Goal: Navigation & Orientation: Find specific page/section

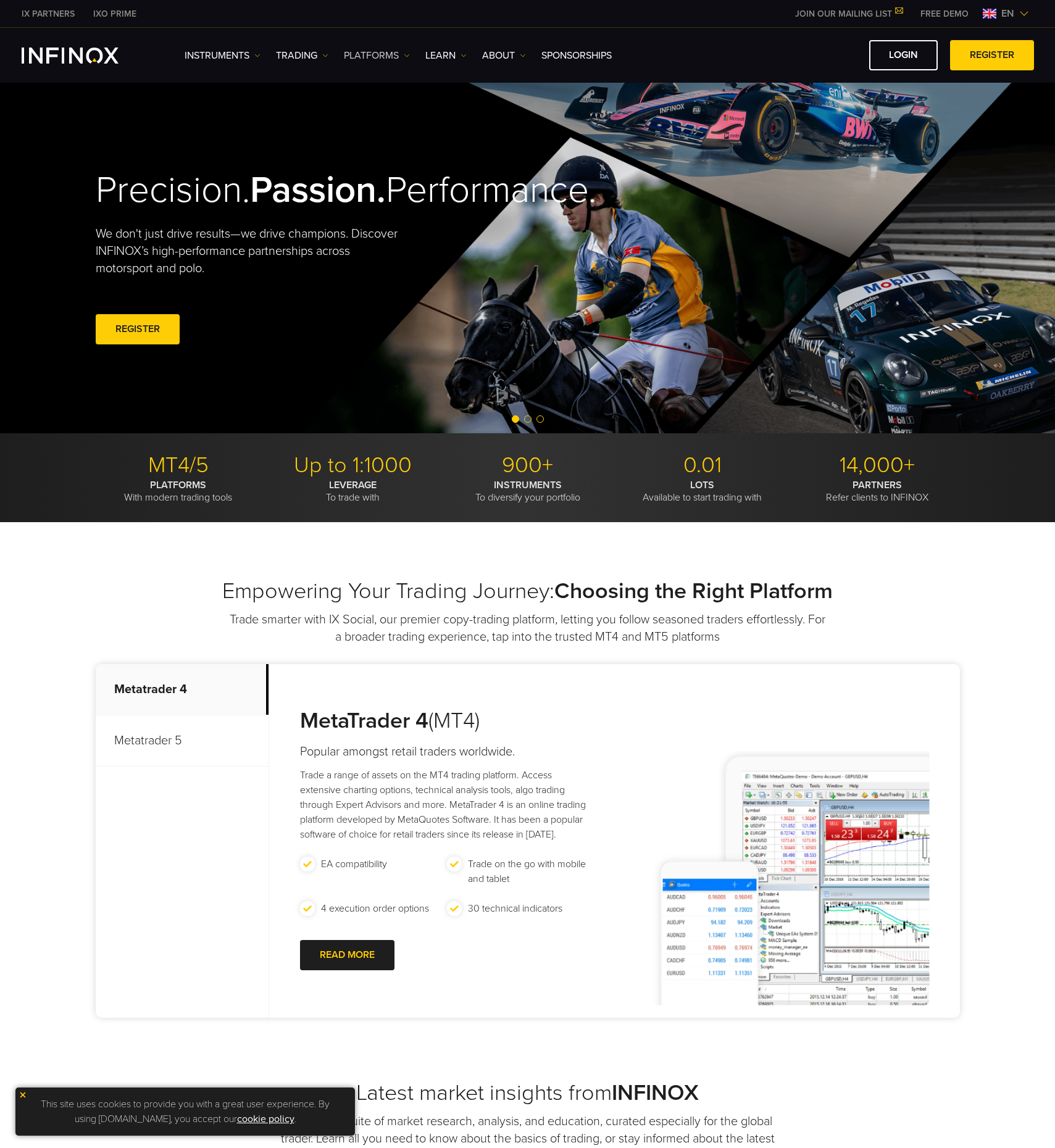
click at [390, 52] on link "PLATFORMS" at bounding box center [377, 56] width 66 height 15
click at [382, 147] on link "INFINOX Platforms" at bounding box center [395, 147] width 103 height 26
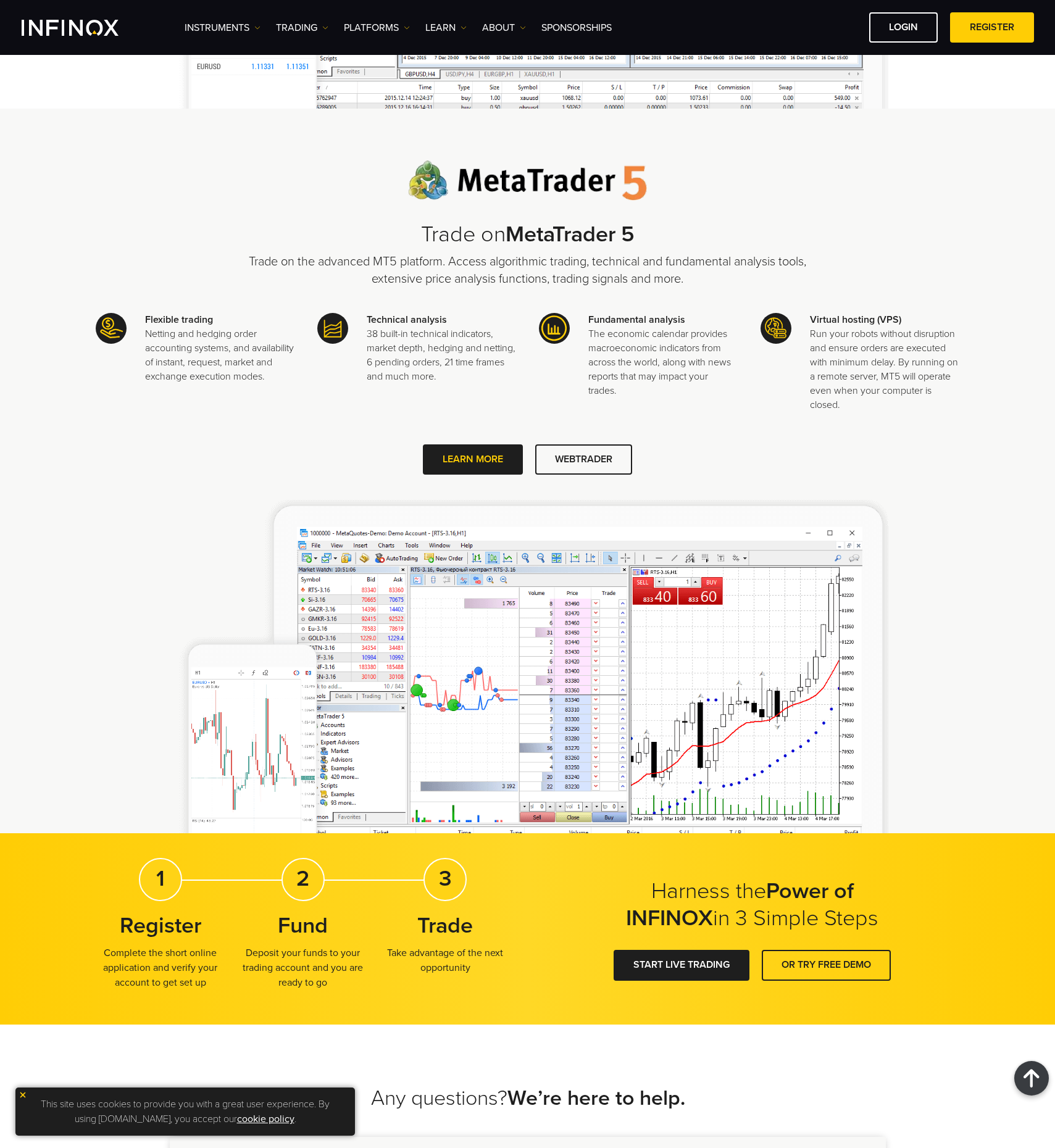
scroll to position [1050, 0]
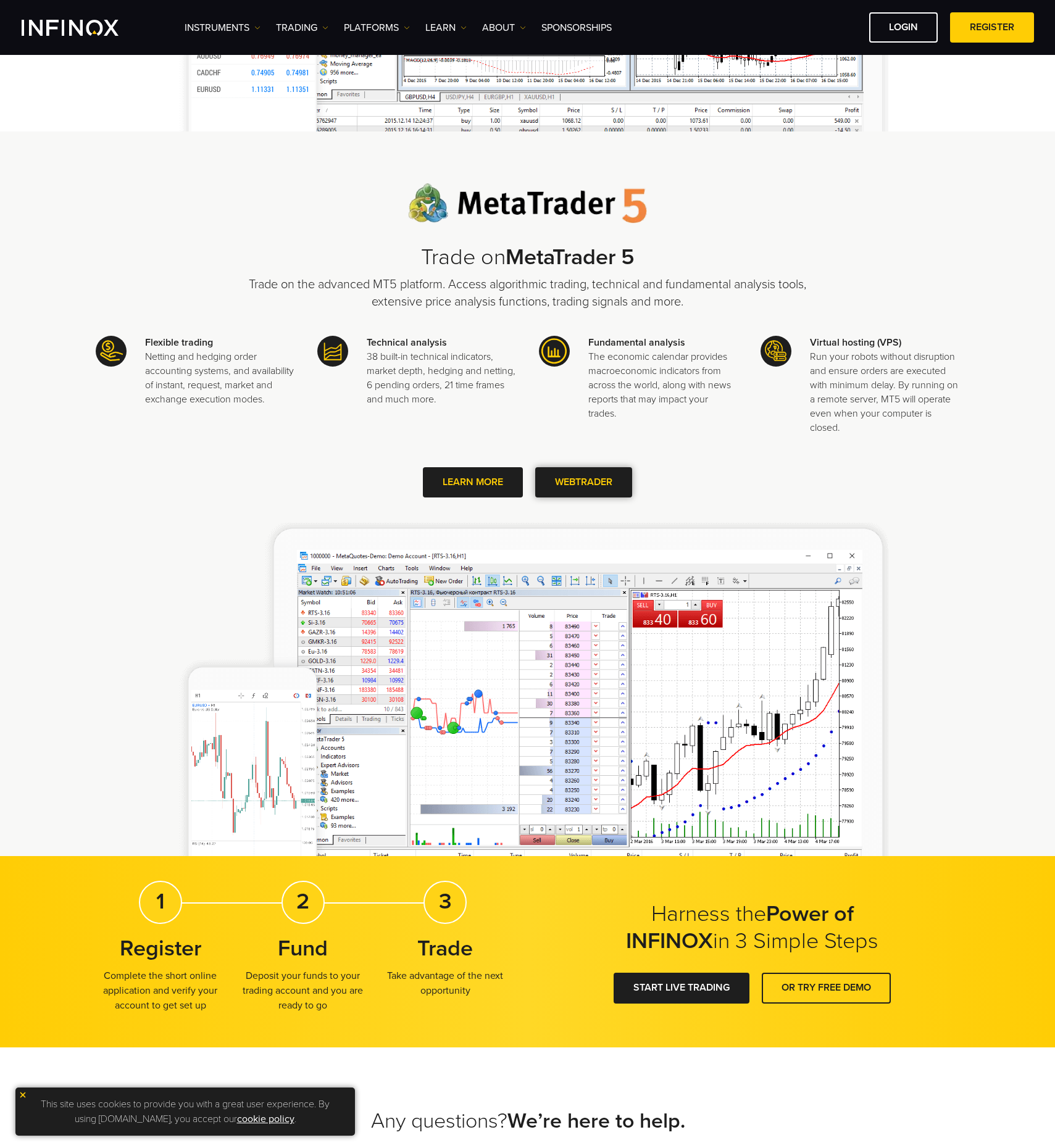
click at [584, 483] on span at bounding box center [584, 483] width 0 height 0
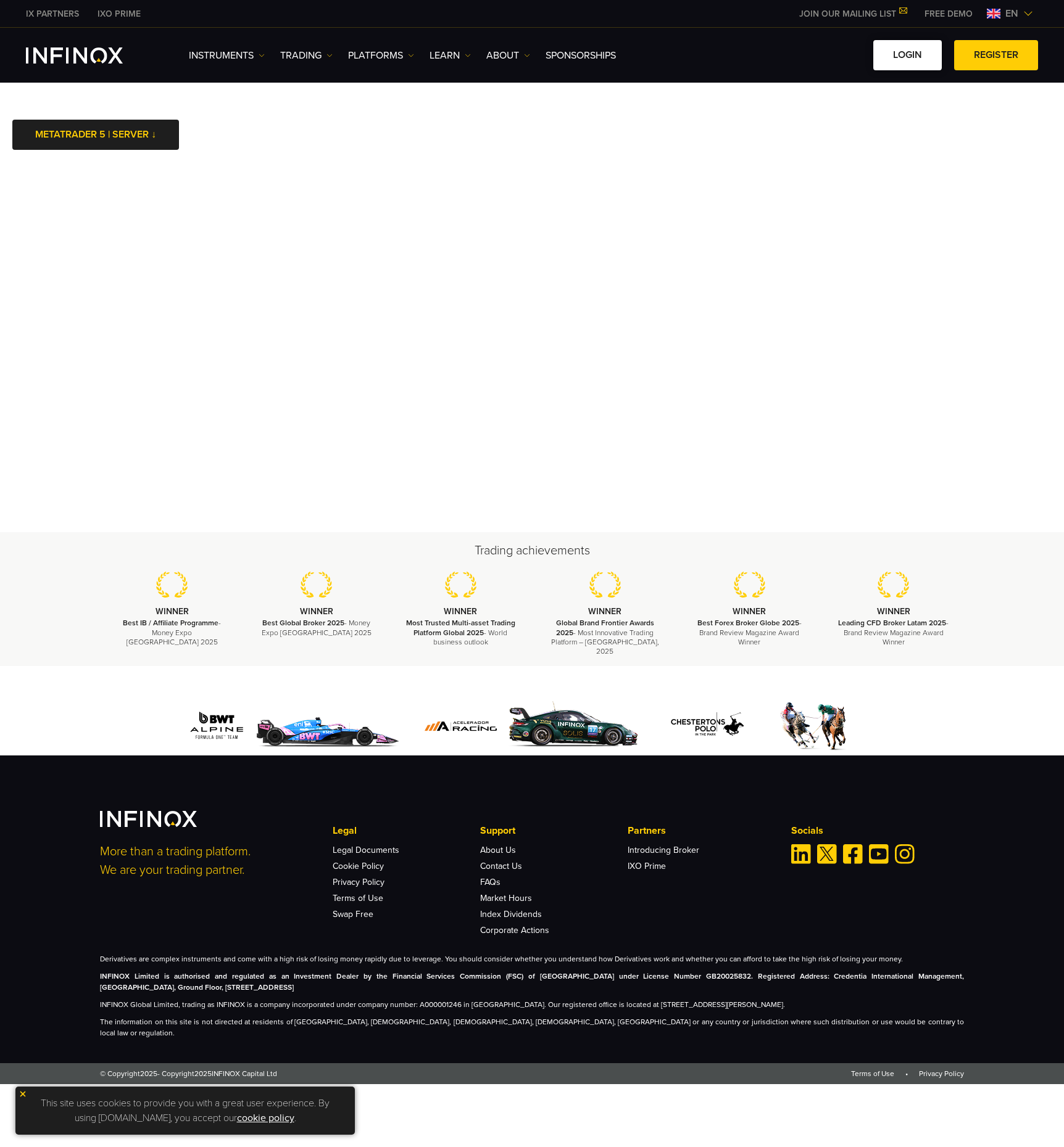
click at [901, 57] on link "LOGIN" at bounding box center [907, 55] width 69 height 30
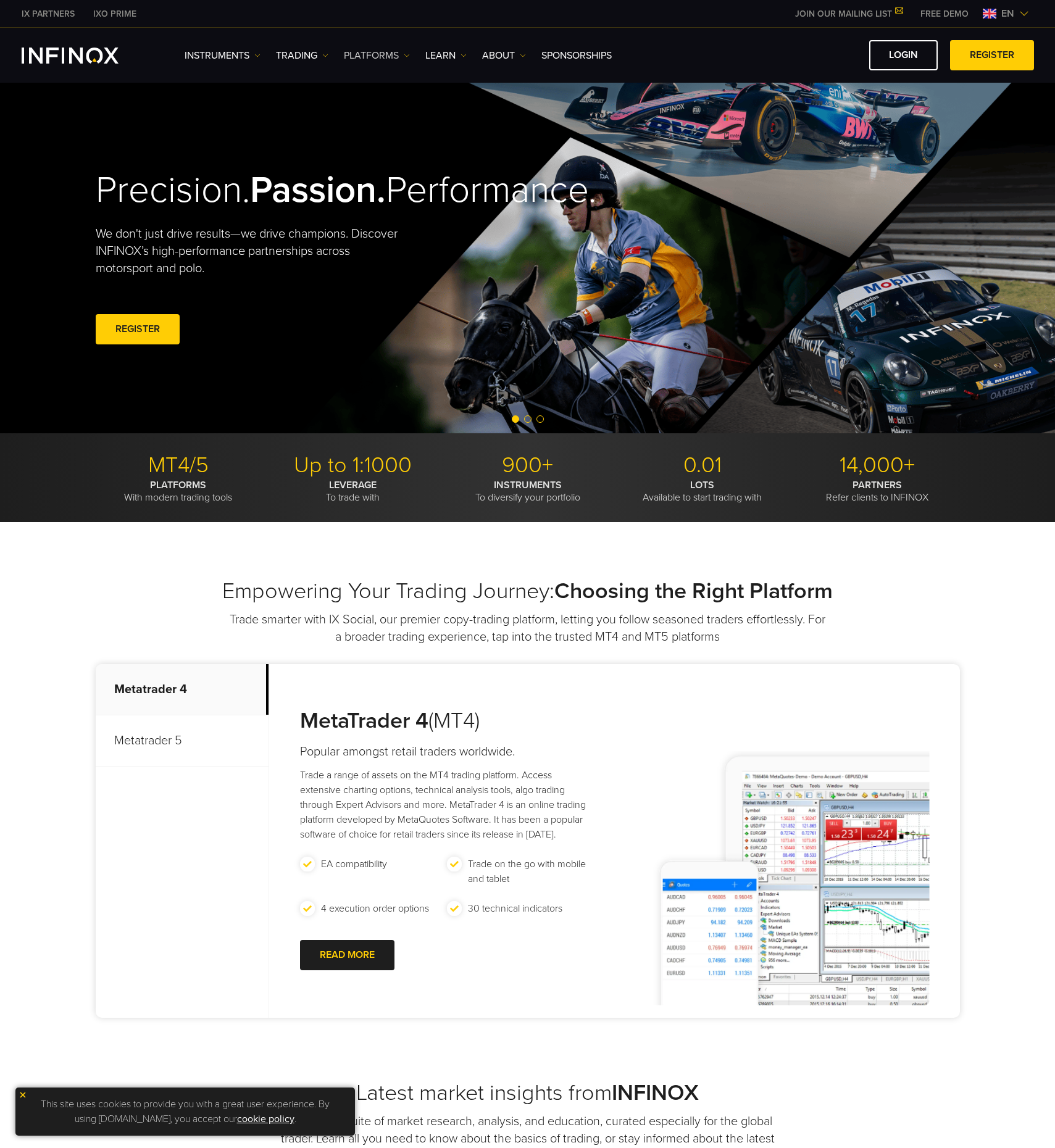
click at [393, 55] on link "PLATFORMS" at bounding box center [377, 56] width 66 height 15
click at [401, 143] on link "INFINOX Platforms" at bounding box center [395, 147] width 103 height 26
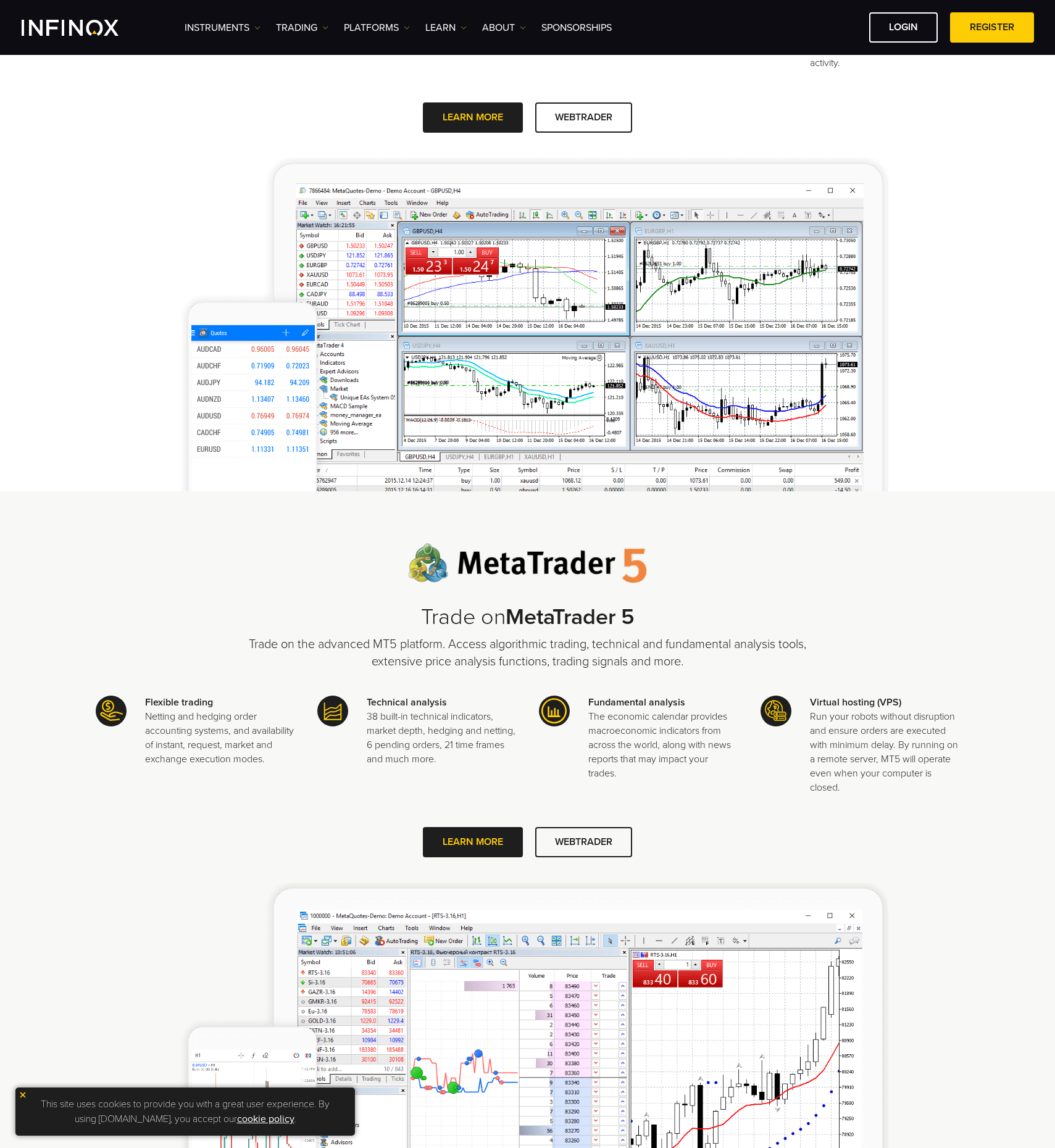
scroll to position [803, 0]
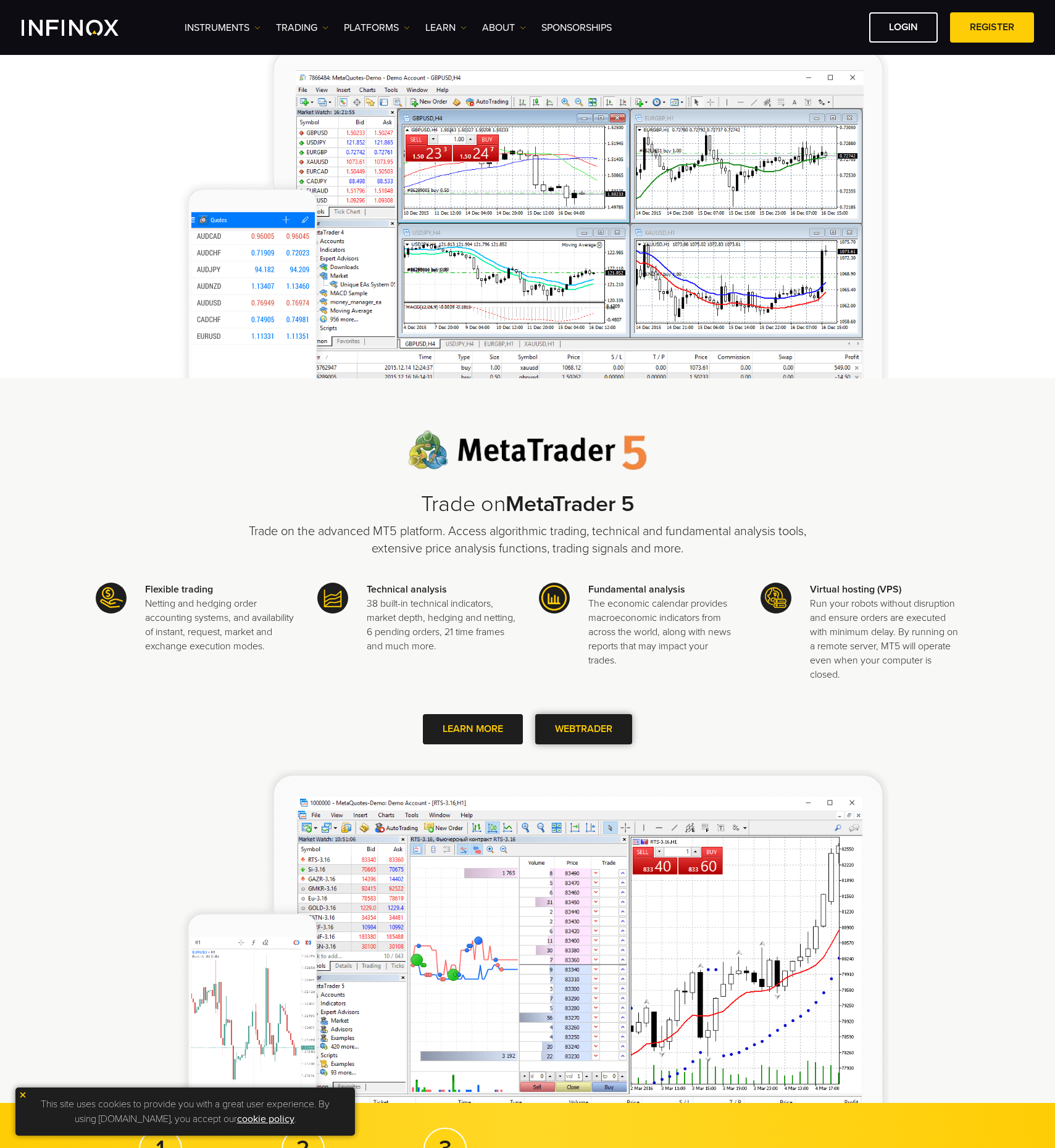
click at [598, 736] on link "WEBTRADER" at bounding box center [584, 729] width 97 height 30
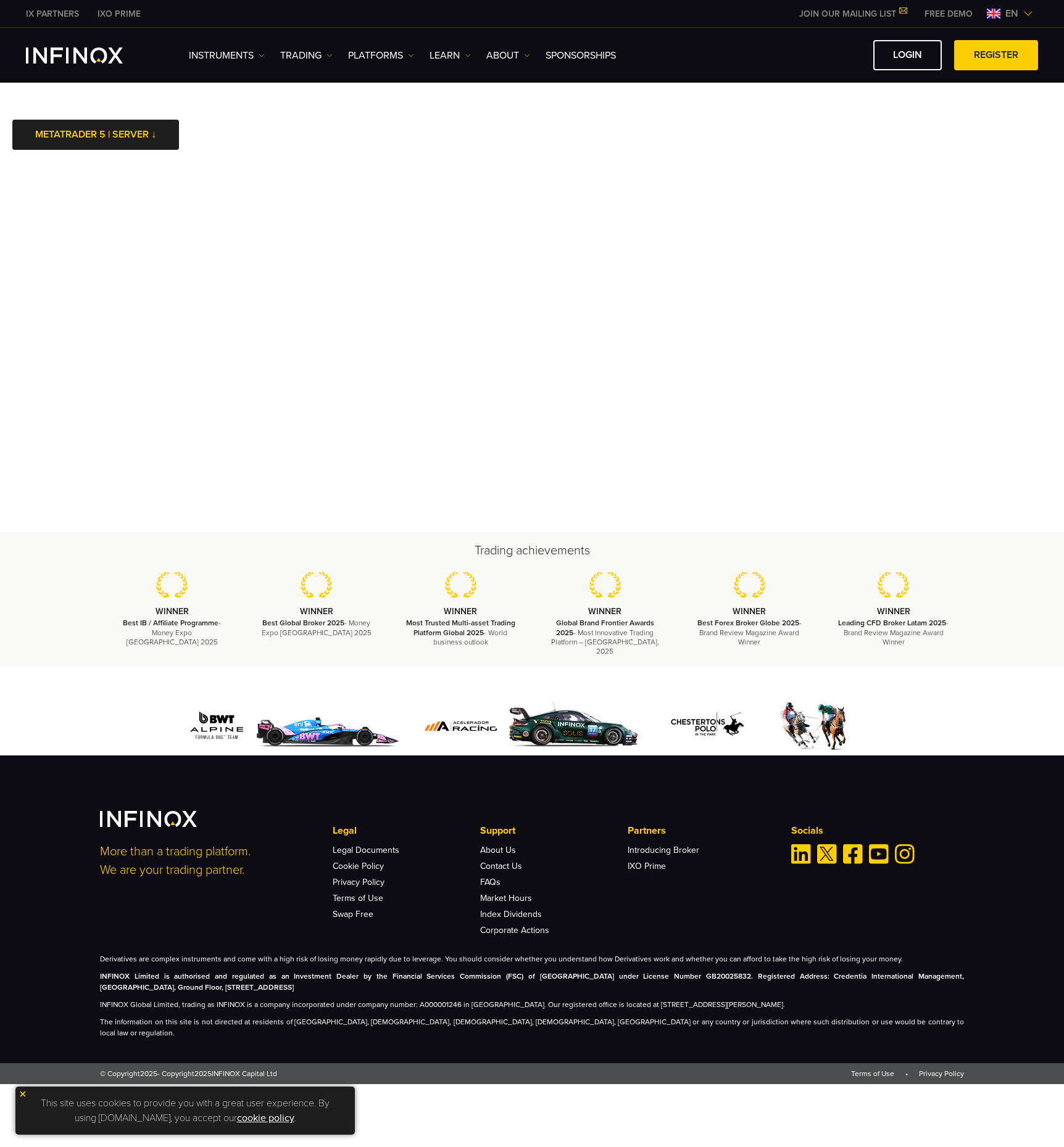
click at [1028, 13] on img at bounding box center [1028, 13] width 10 height 10
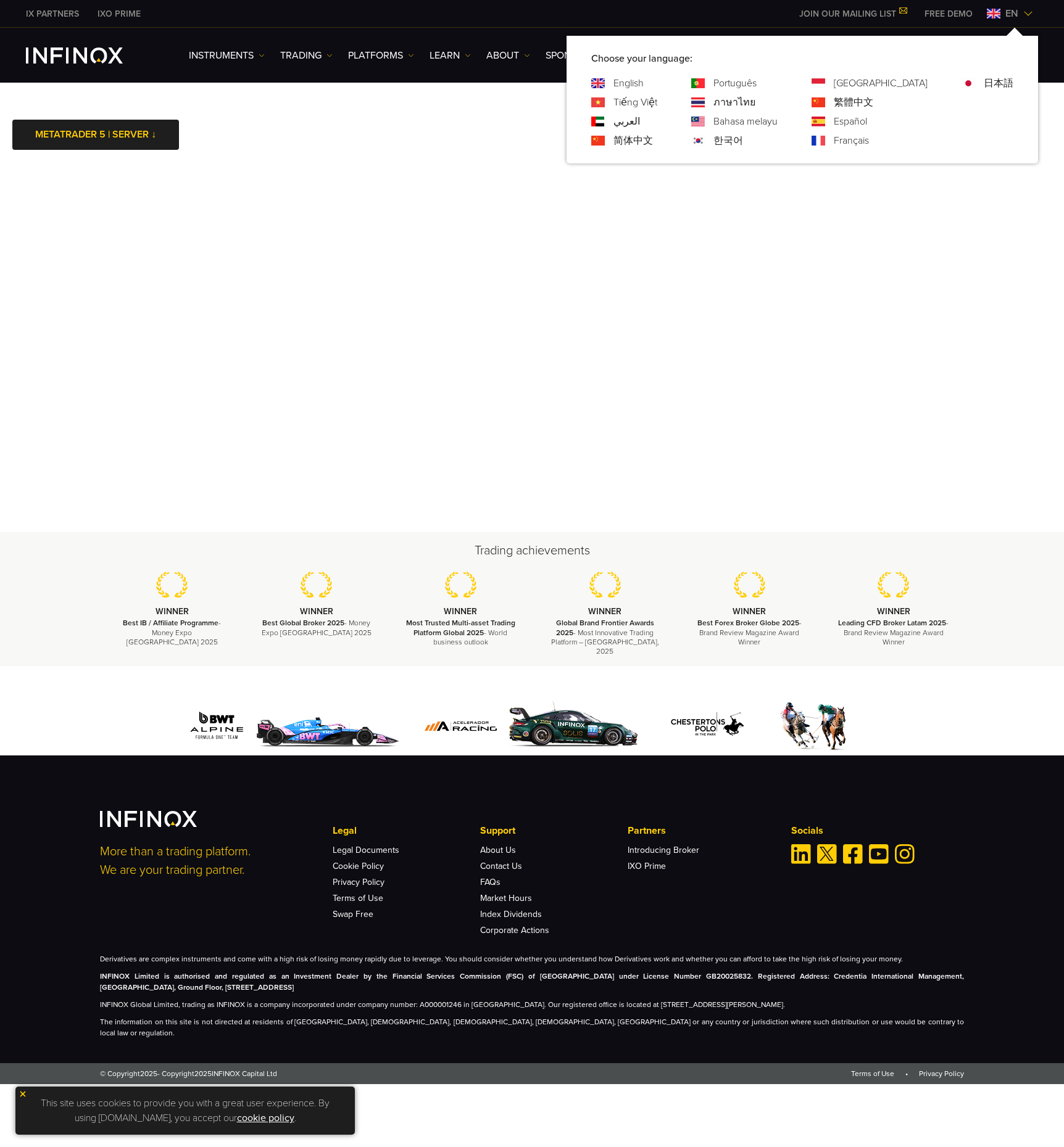
click at [743, 135] on link "한국어" at bounding box center [728, 141] width 30 height 15
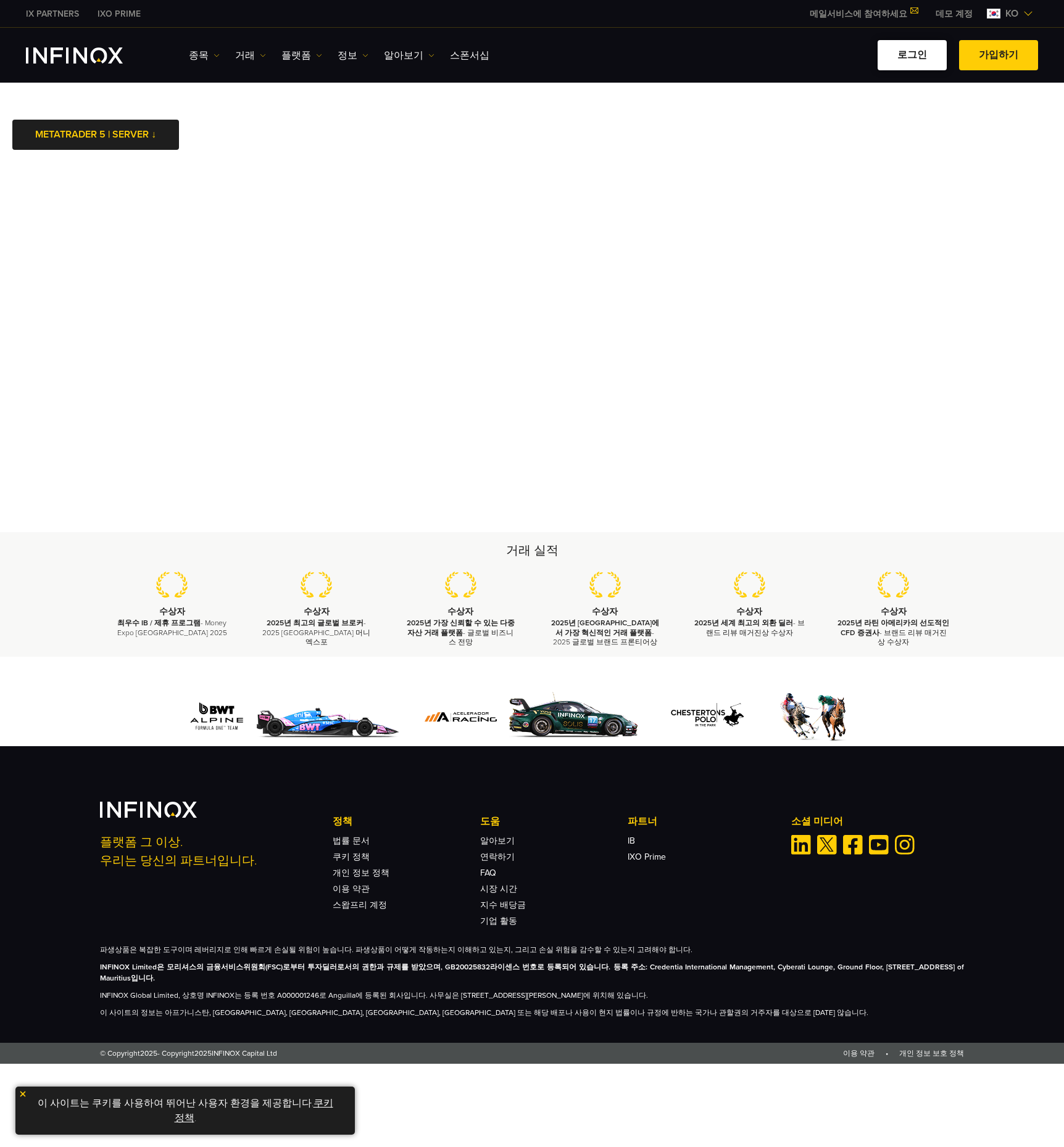
click at [909, 59] on link "로그인" at bounding box center [912, 55] width 69 height 30
